Goal: Use online tool/utility: Utilize a website feature to perform a specific function

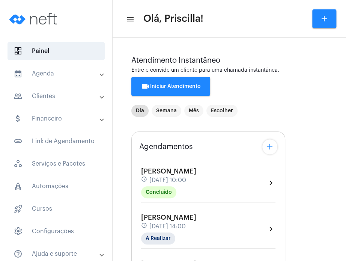
scroll to position [146, 0]
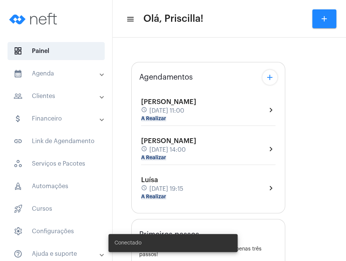
type input "[URL][DOMAIN_NAME]"
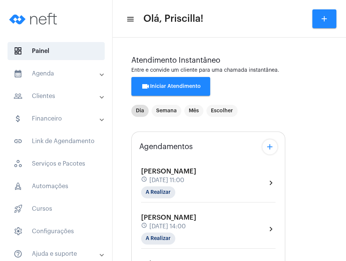
click at [216, 190] on div "Fernanda Gargiulo schedule 28 de agosto às 11:00 A Realizar chevron_right" at bounding box center [208, 182] width 134 height 31
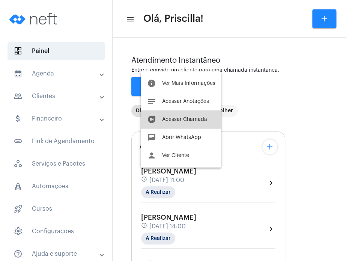
click at [192, 119] on span "Acessar Chamada" at bounding box center [184, 119] width 45 height 5
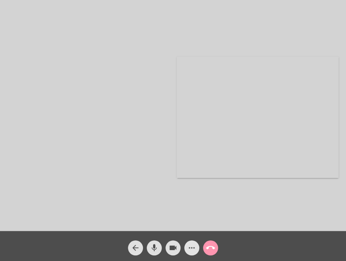
click at [193, 250] on mat-icon "more_horiz" at bounding box center [191, 247] width 9 height 9
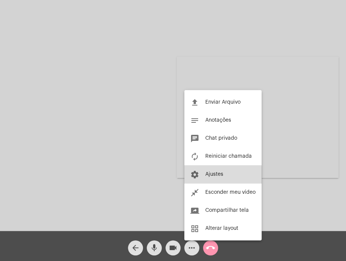
click at [203, 180] on button "settings Ajustes" at bounding box center [222, 174] width 77 height 18
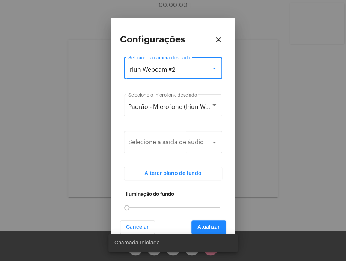
click at [191, 72] on div "Iriun Webcam #2" at bounding box center [169, 69] width 83 height 7
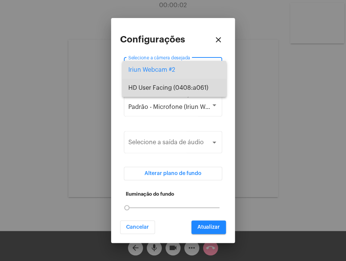
click at [188, 84] on span "HD User Facing (0408:a061)" at bounding box center [174, 88] width 92 height 18
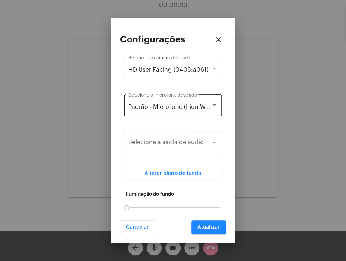
click at [186, 102] on div "Padrão - Microfone (Iriun Webcam #2) Selecione o microfone desejado" at bounding box center [172, 105] width 89 height 24
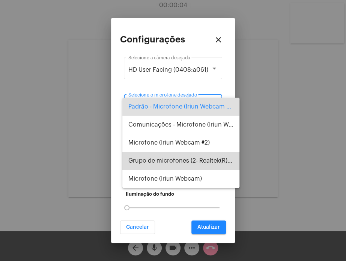
click at [182, 157] on span "Grupo de microfones (2- Realtek(R) Audio)" at bounding box center [180, 161] width 105 height 18
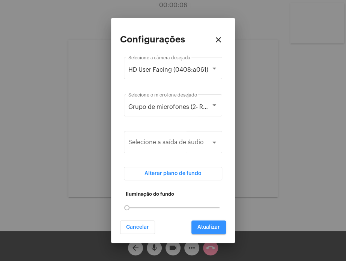
click at [205, 229] on span "Atualizar" at bounding box center [208, 226] width 23 height 5
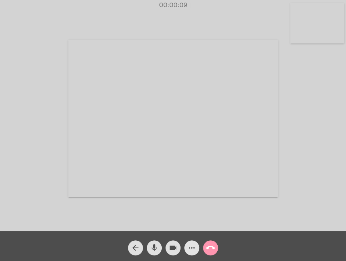
click at [188, 250] on mat-icon "more_horiz" at bounding box center [191, 247] width 9 height 9
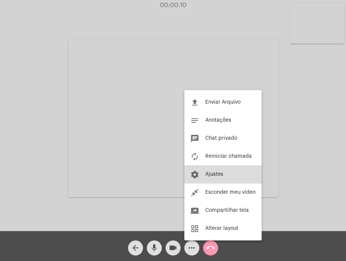
click at [203, 172] on button "settings Ajustes" at bounding box center [222, 174] width 77 height 18
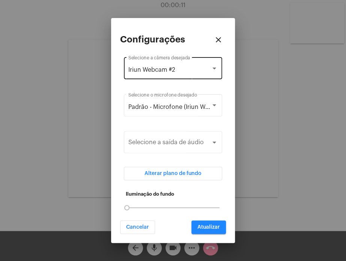
click at [193, 65] on div "Iriun Webcam #2 Selecione a câmera desejada" at bounding box center [172, 68] width 89 height 24
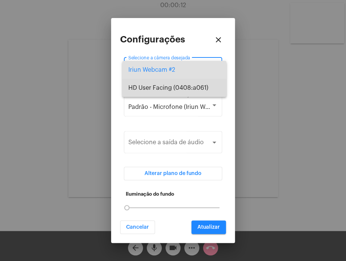
click at [186, 92] on span "HD User Facing (0408:a061)" at bounding box center [174, 88] width 92 height 18
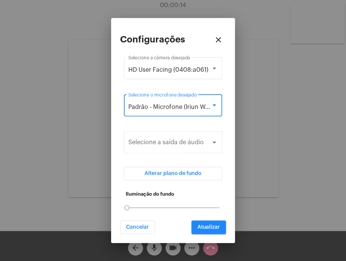
click at [181, 110] on div "Padrão - Microfone (Iriun Webcam #2)" at bounding box center [169, 107] width 83 height 7
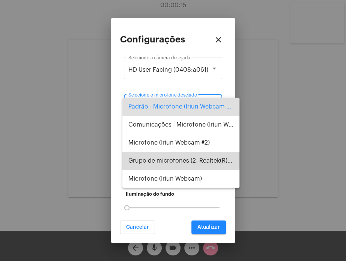
click at [177, 157] on span "Grupo de microfones (2- Realtek(R) Audio)" at bounding box center [180, 161] width 105 height 18
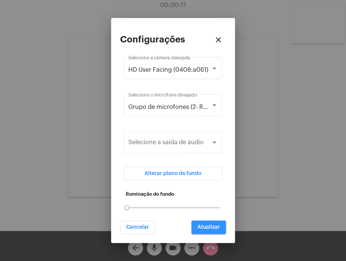
click at [202, 223] on button "Atualizar" at bounding box center [208, 227] width 35 height 14
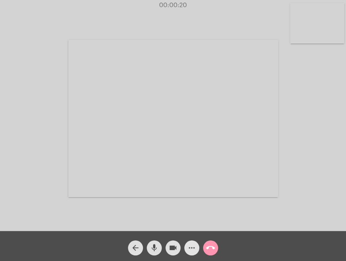
click at [189, 253] on span "more_horiz" at bounding box center [191, 247] width 9 height 15
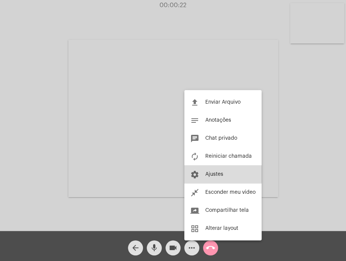
click at [212, 173] on span "Ajustes" at bounding box center [214, 174] width 18 height 5
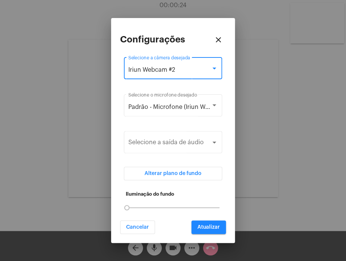
click at [195, 70] on div "Iriun Webcam #2" at bounding box center [169, 69] width 83 height 7
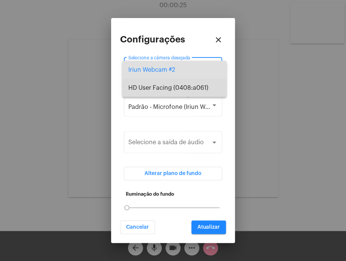
click at [186, 87] on span "HD User Facing (0408:a061)" at bounding box center [174, 88] width 92 height 18
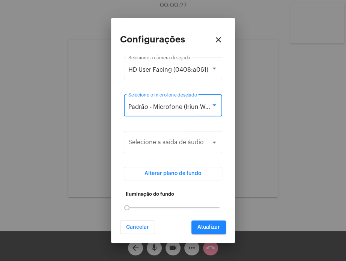
click at [181, 105] on span "Padrão - Microfone (Iriun Webcam #2)" at bounding box center [181, 107] width 106 height 6
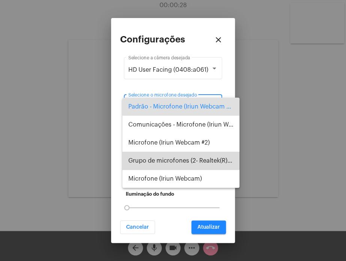
click at [175, 156] on span "Grupo de microfones (2- Realtek(R) Audio)" at bounding box center [180, 161] width 105 height 18
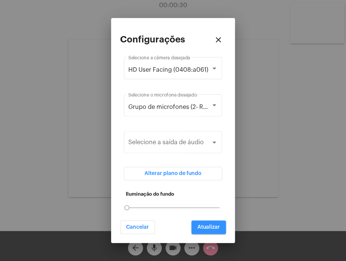
click at [214, 224] on button "Atualizar" at bounding box center [208, 227] width 35 height 14
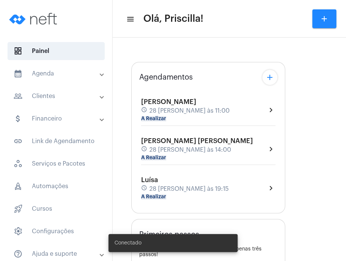
type input "[URL][DOMAIN_NAME]"
